Goal: Information Seeking & Learning: Learn about a topic

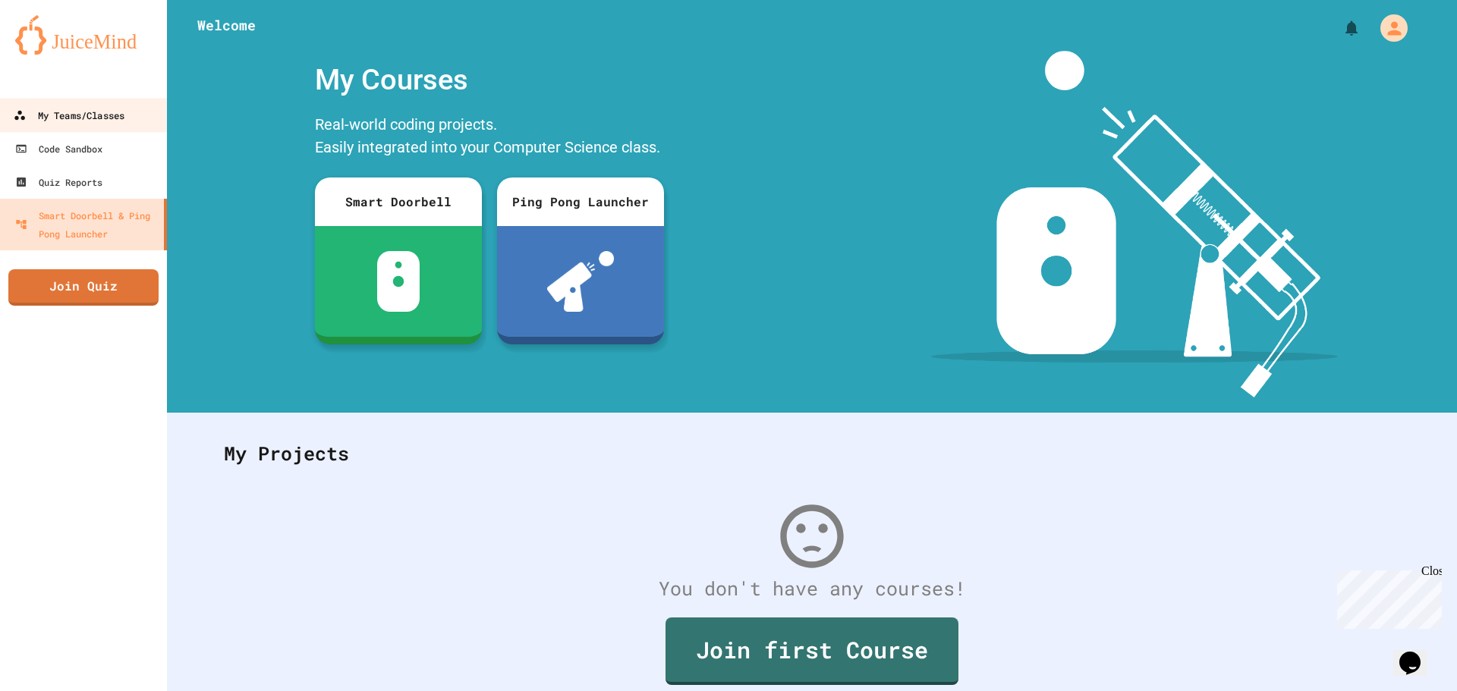
click at [71, 120] on div "My Teams/Classes" at bounding box center [69, 115] width 111 height 19
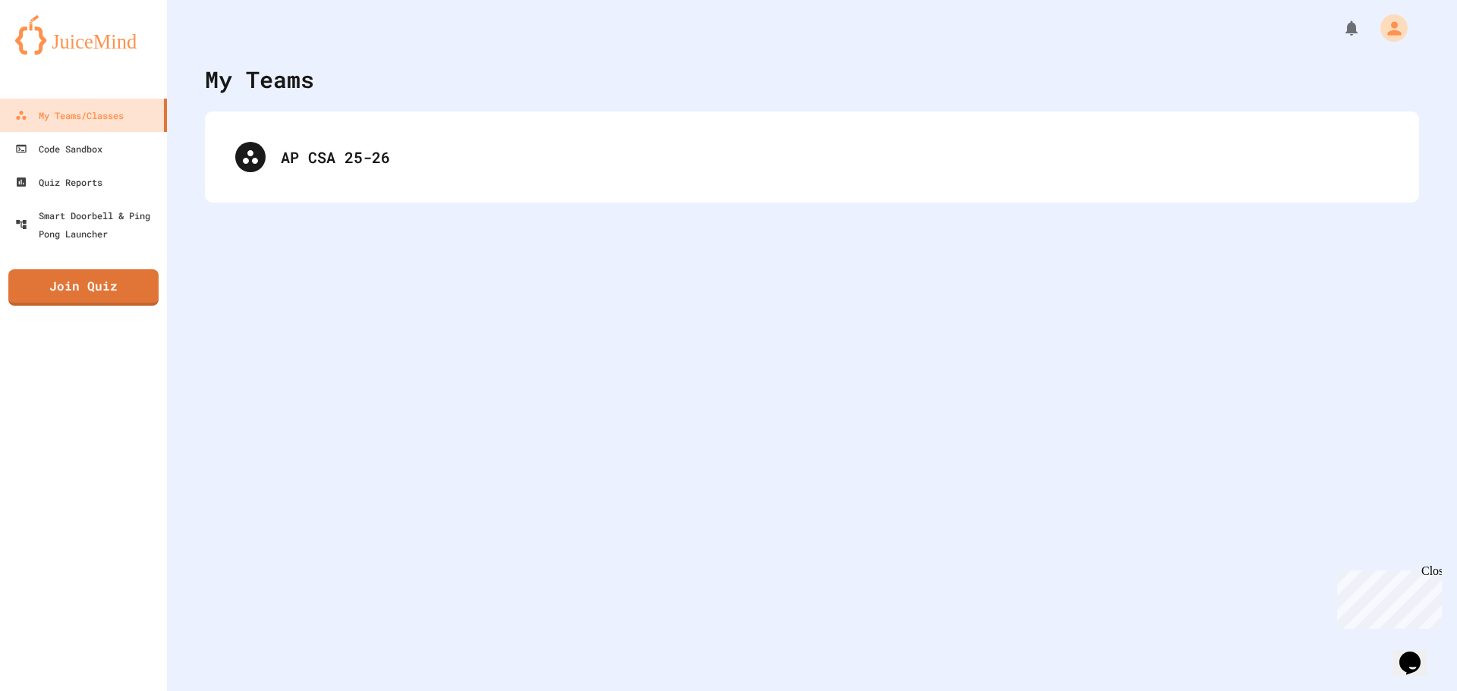
click at [464, 124] on div "AP CSA 25-26" at bounding box center [812, 157] width 1214 height 91
click at [461, 204] on div "My Teams AP CSA 25-26" at bounding box center [812, 345] width 1290 height 691
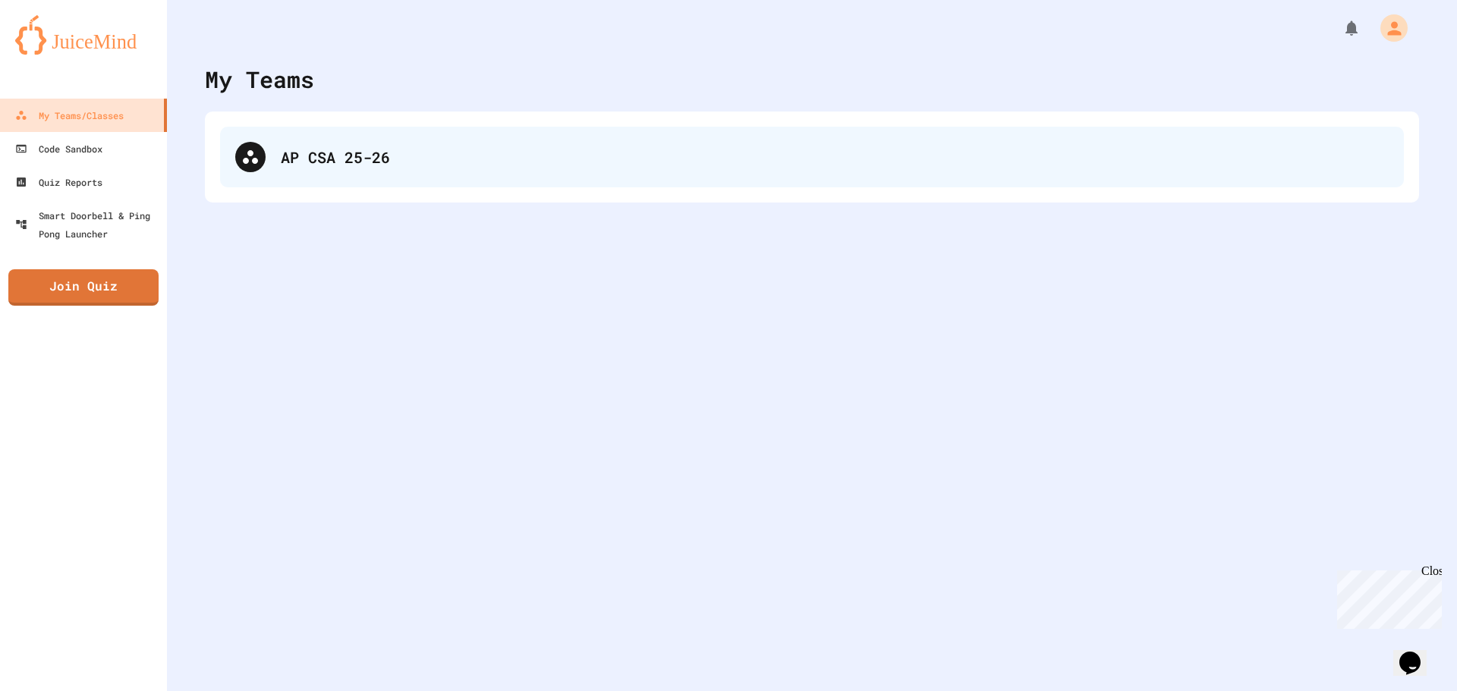
click at [460, 149] on div "AP CSA 25-26" at bounding box center [835, 157] width 1108 height 23
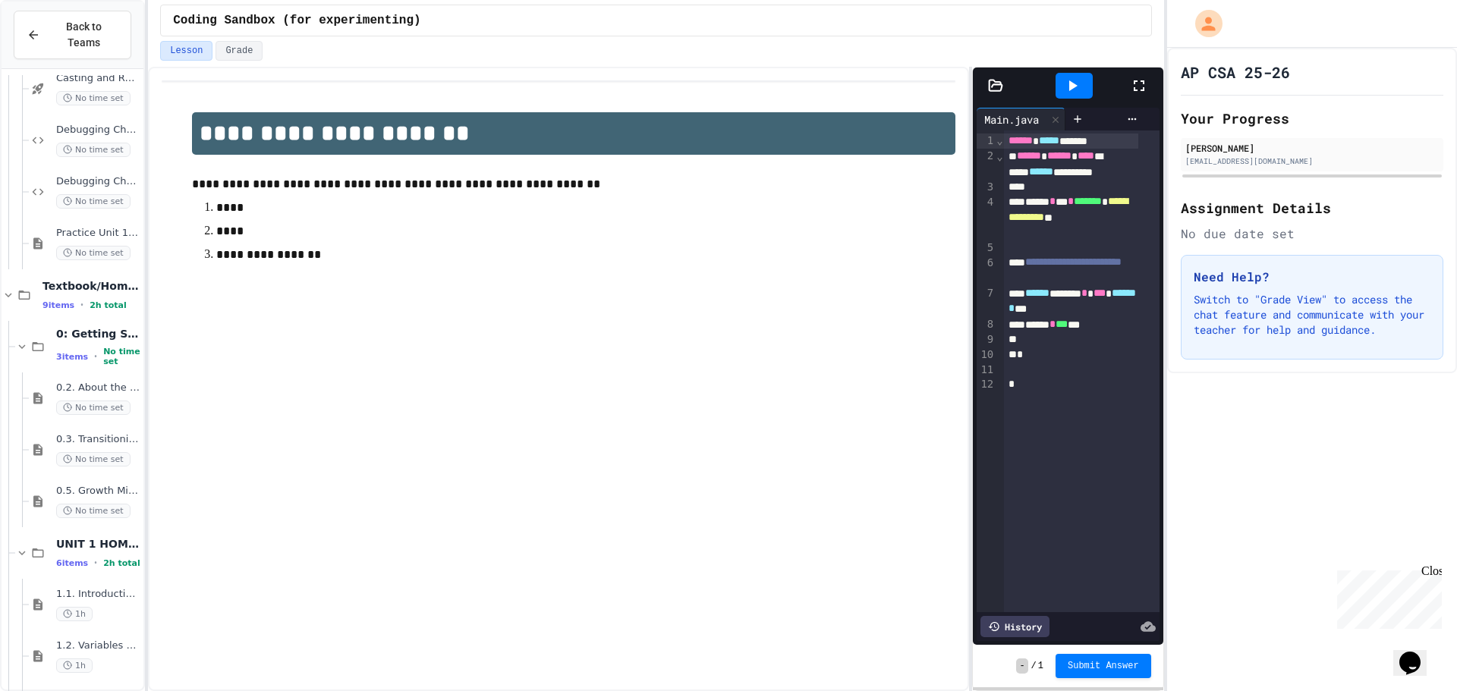
scroll to position [614, 0]
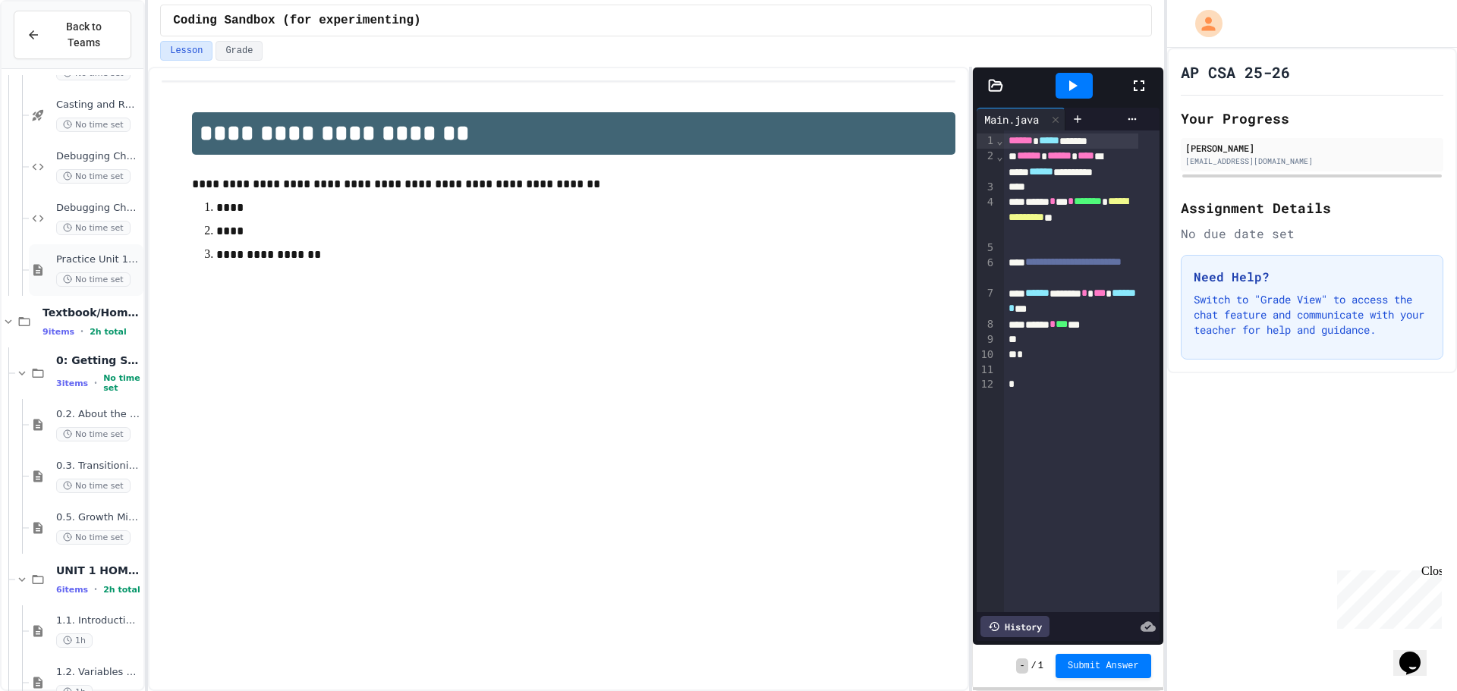
click at [36, 244] on div "Practice Unit 1 Test No time set" at bounding box center [86, 270] width 115 height 52
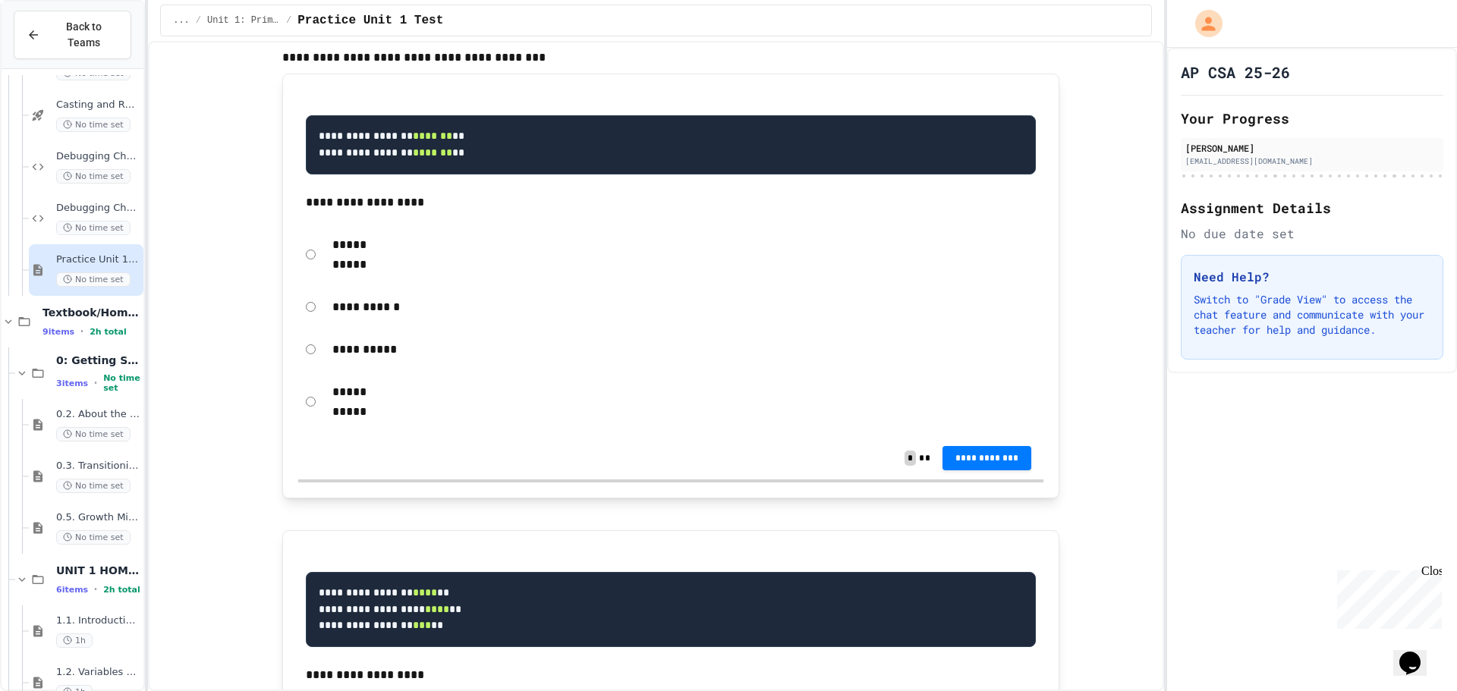
scroll to position [8502, 0]
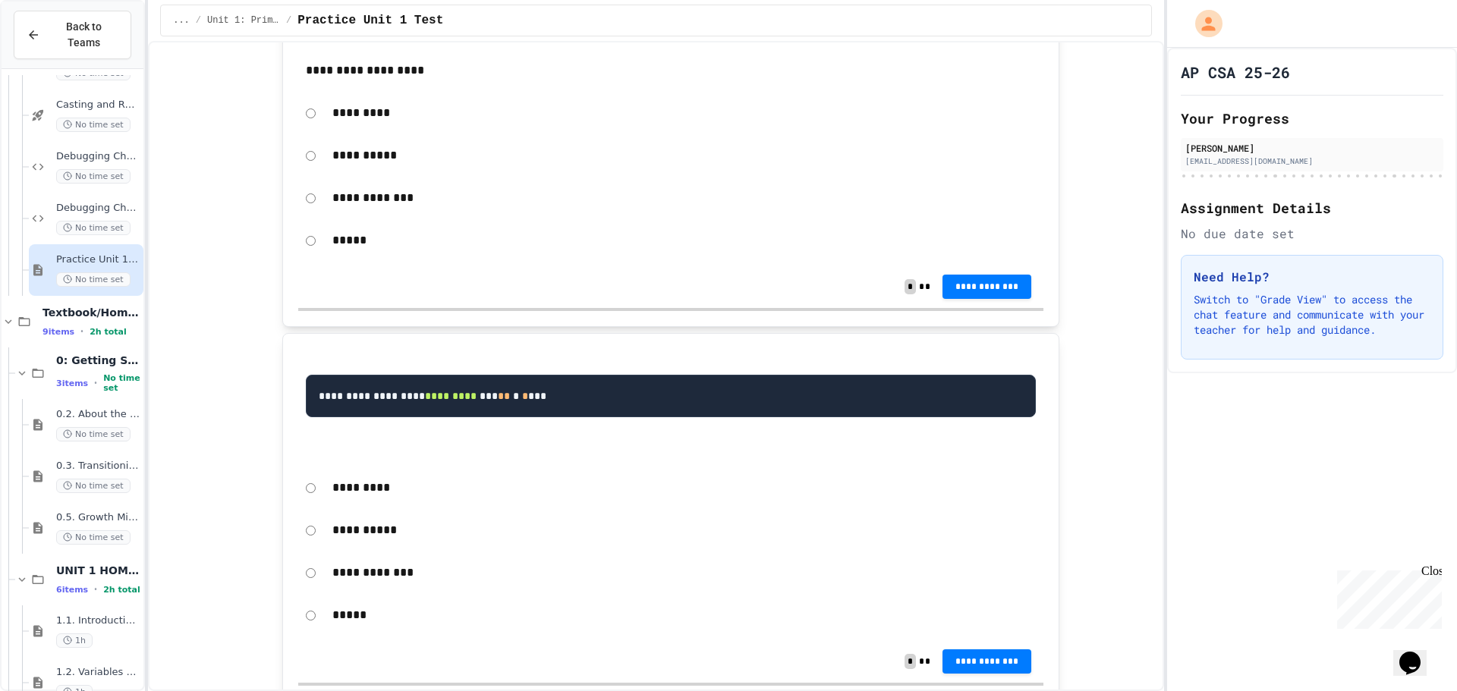
drag, startPoint x: 830, startPoint y: 419, endPoint x: 817, endPoint y: 480, distance: 61.9
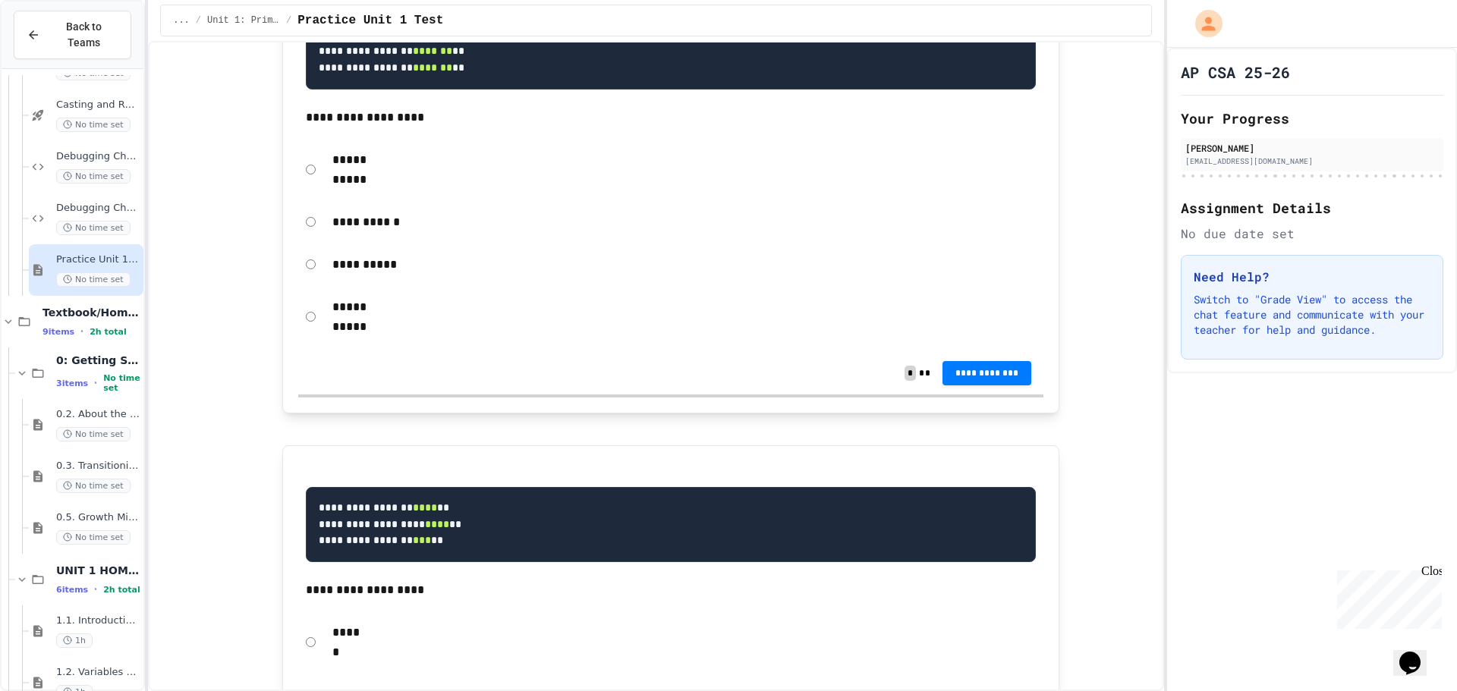
drag, startPoint x: 800, startPoint y: 493, endPoint x: 776, endPoint y: 515, distance: 32.2
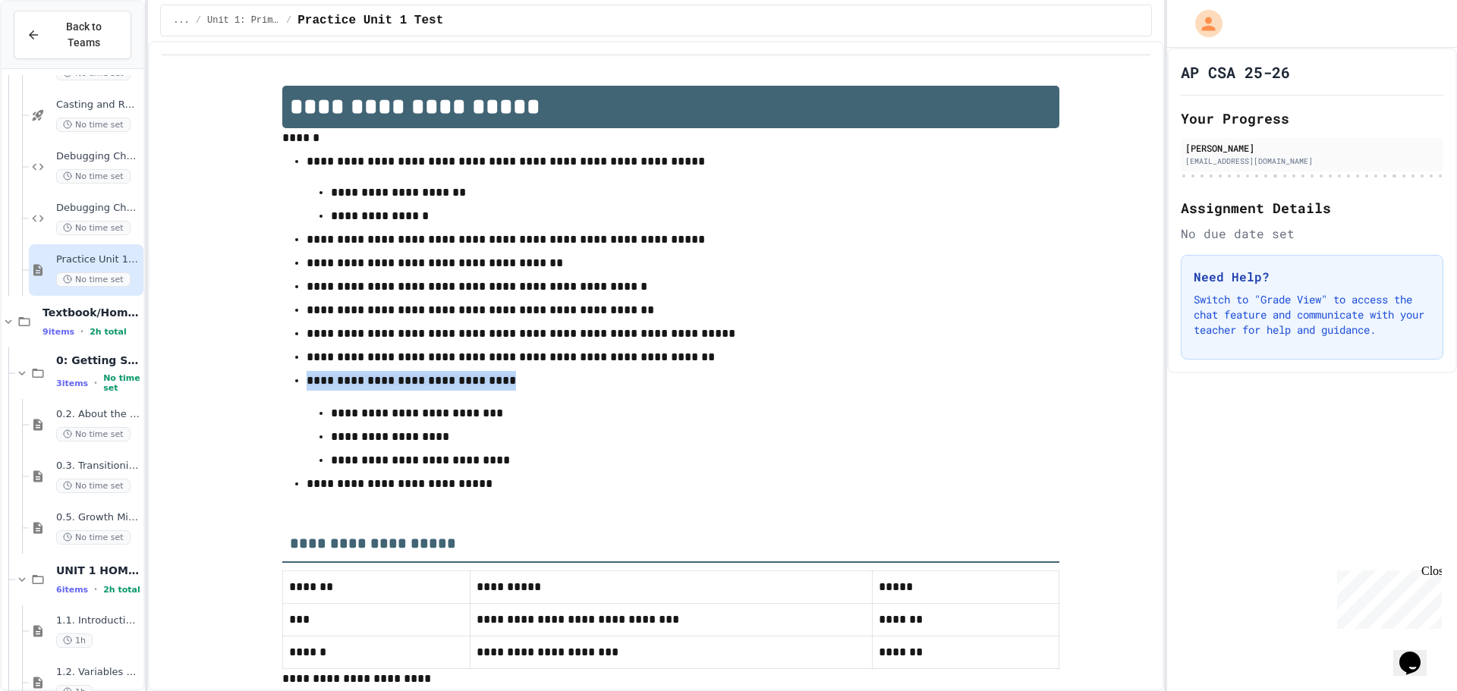
scroll to position [0, 0]
